Goal: Check status

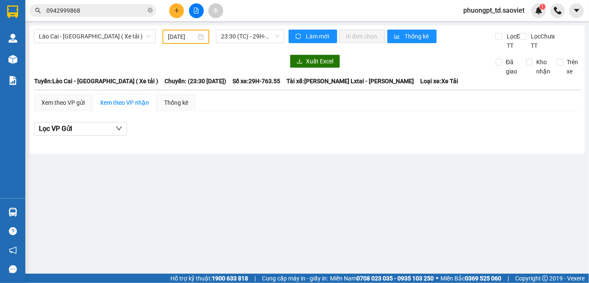
click at [74, 14] on input "0942999868" at bounding box center [96, 10] width 100 height 9
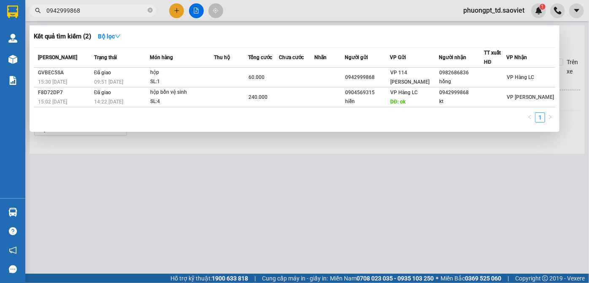
click at [74, 14] on input "0942999868" at bounding box center [96, 10] width 100 height 9
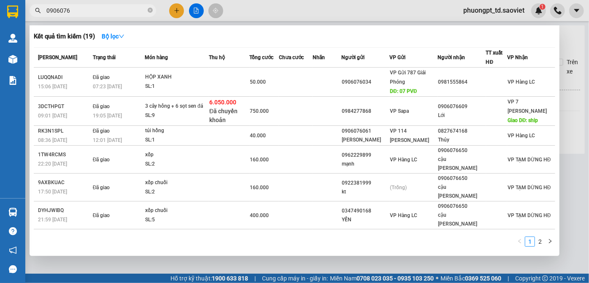
type input "0906076"
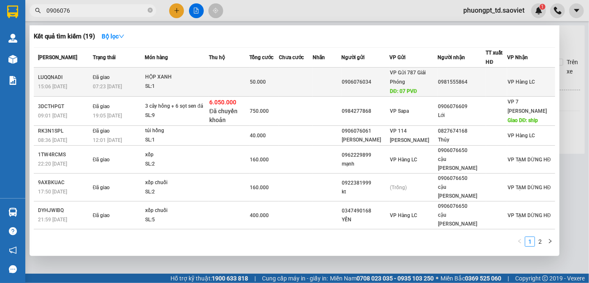
click at [55, 78] on div "LUQQNADI" at bounding box center [64, 77] width 52 height 9
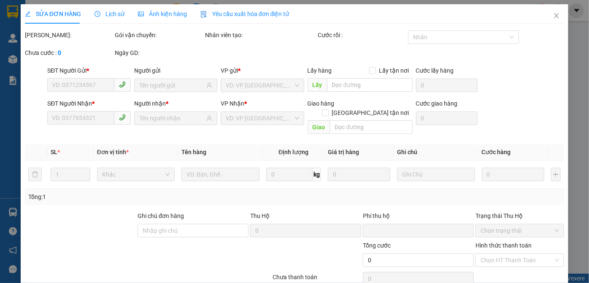
type input "0906076034"
type input "07 PVĐ"
type input "0981555864"
type input "0"
type input "50.000"
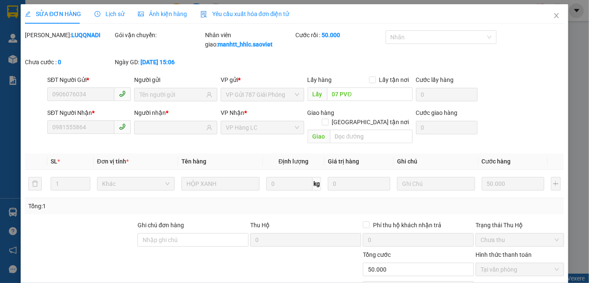
click at [106, 16] on span "Lịch sử" at bounding box center [110, 14] width 30 height 7
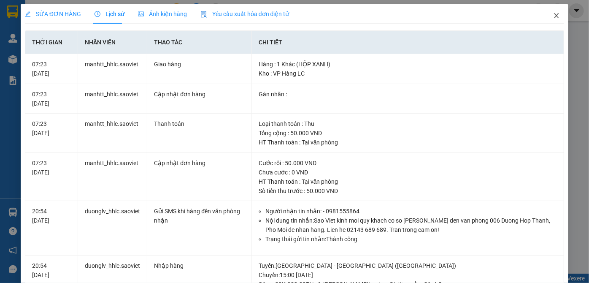
click at [549, 12] on span "Close" at bounding box center [557, 16] width 24 height 24
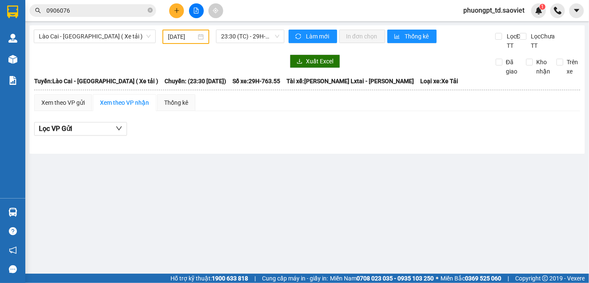
click at [116, 7] on input "0906076" at bounding box center [96, 10] width 100 height 9
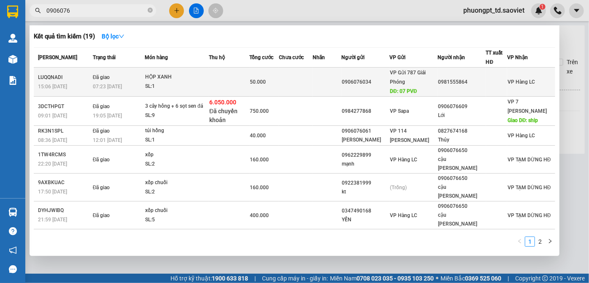
click at [107, 77] on span "Đã giao" at bounding box center [101, 77] width 17 height 6
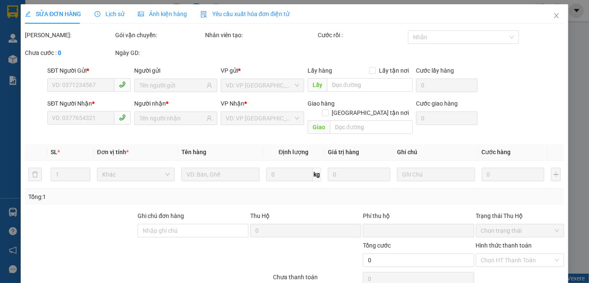
type input "0906076034"
type input "07 PVĐ"
type input "0981555864"
type input "0"
type input "50.000"
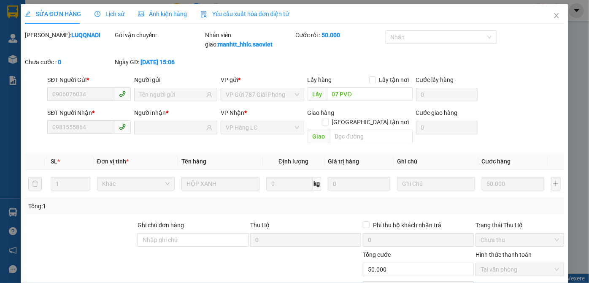
click at [108, 11] on span "Lịch sử" at bounding box center [110, 14] width 30 height 7
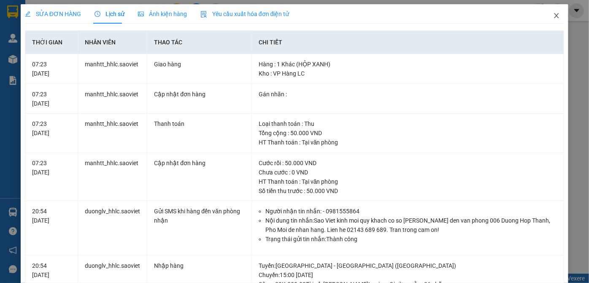
click at [553, 14] on icon "close" at bounding box center [556, 15] width 7 height 7
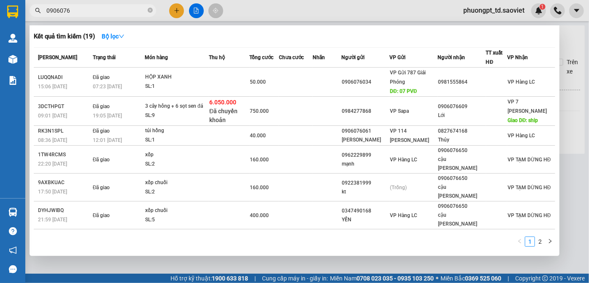
click at [102, 11] on input "0906076" at bounding box center [96, 10] width 100 height 9
drag, startPoint x: 102, startPoint y: 11, endPoint x: 95, endPoint y: 11, distance: 6.4
click at [95, 11] on input "0906076" at bounding box center [96, 10] width 100 height 9
paste input "357192928"
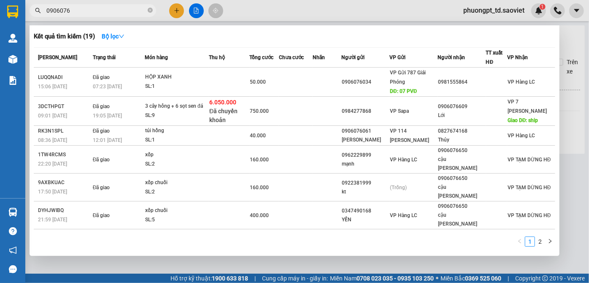
type input "0357192928"
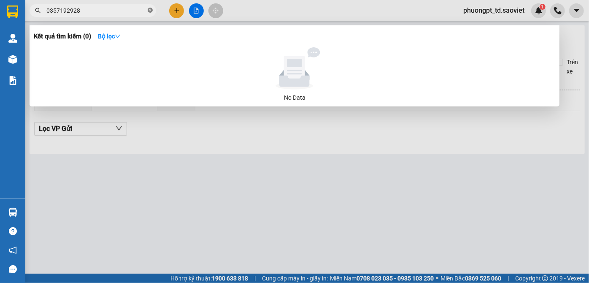
click at [149, 10] on icon "close-circle" at bounding box center [150, 10] width 5 height 5
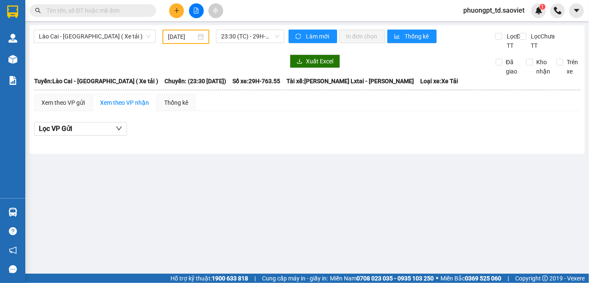
click at [79, 11] on input "text" at bounding box center [96, 10] width 100 height 9
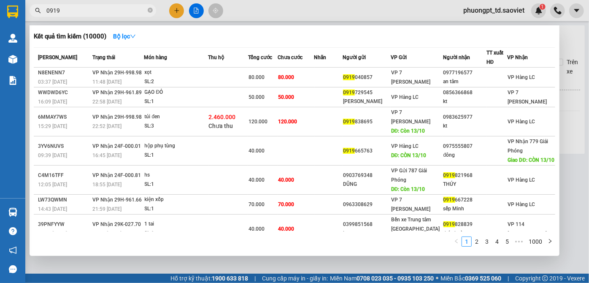
click at [74, 11] on input "0919" at bounding box center [96, 10] width 100 height 9
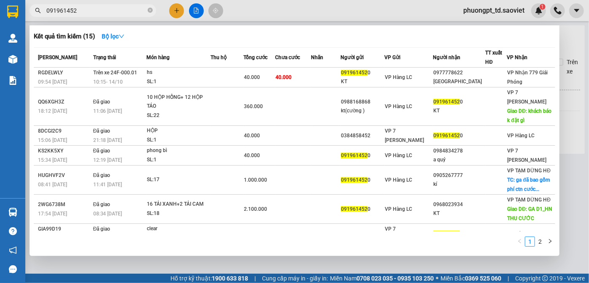
click at [73, 9] on input "091961452" at bounding box center [96, 10] width 100 height 9
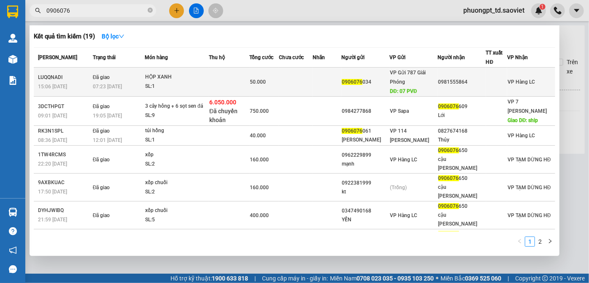
type input "0906076"
click at [164, 82] on div "SL: 1" at bounding box center [176, 86] width 63 height 9
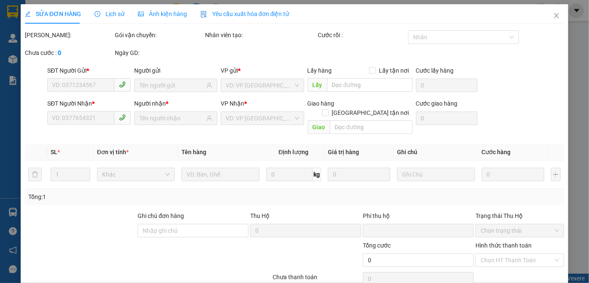
type input "0906076034"
type input "07 PVĐ"
type input "0981555864"
type input "0"
type input "50.000"
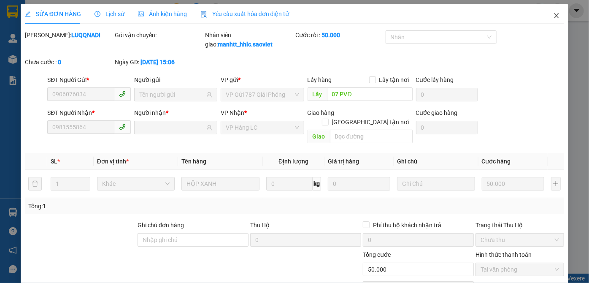
click at [553, 15] on icon "close" at bounding box center [556, 15] width 7 height 7
